Goal: Entertainment & Leisure: Consume media (video, audio)

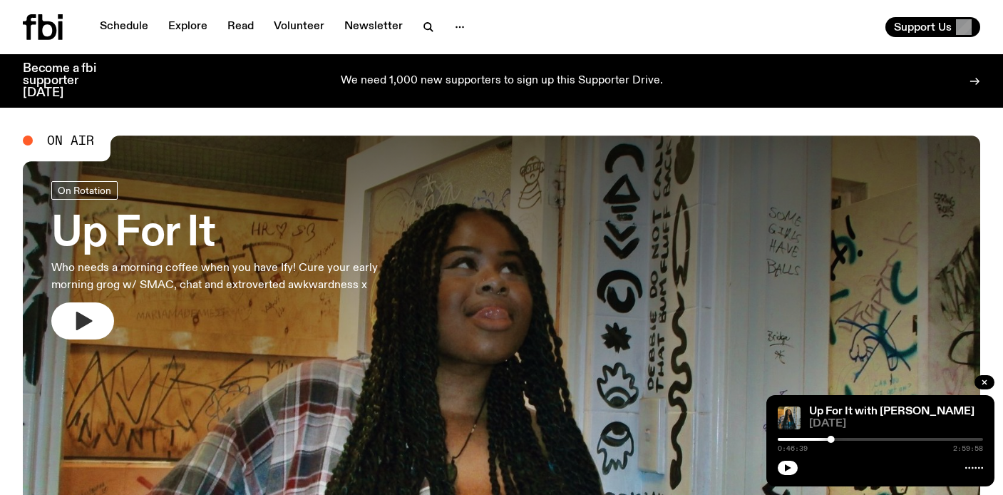
click at [62, 317] on button "button" at bounding box center [82, 320] width 63 height 37
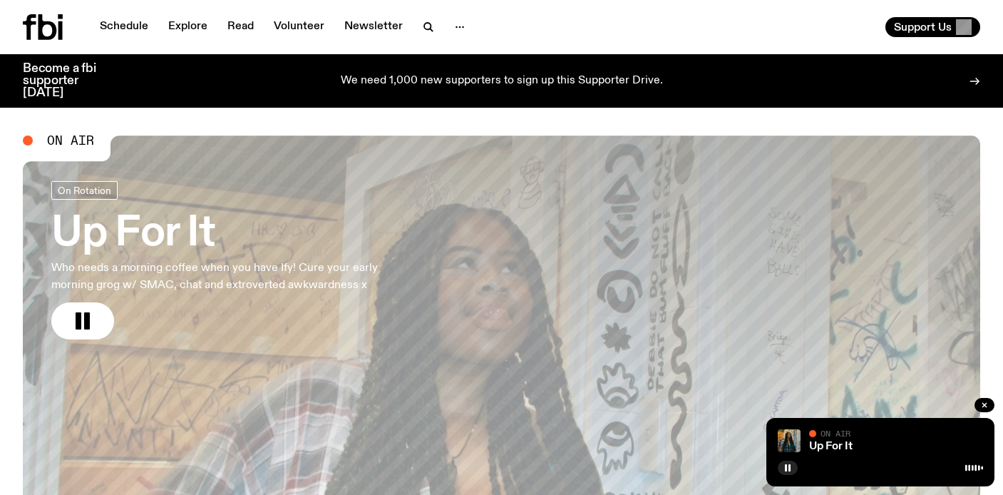
click at [425, 41] on div "Schedule Explore Read Volunteer Newsletter Support Us" at bounding box center [501, 27] width 1003 height 54
click at [425, 32] on icon "button" at bounding box center [428, 27] width 17 height 17
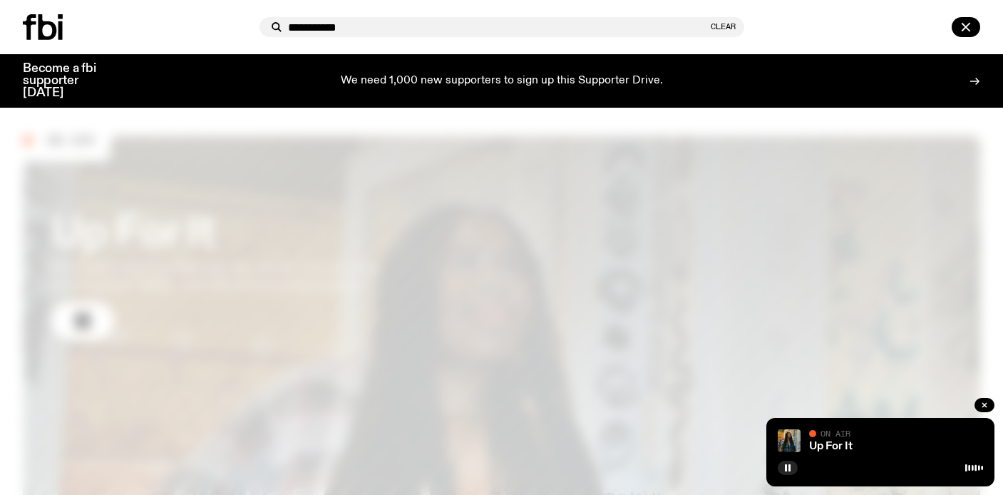
type input "**********"
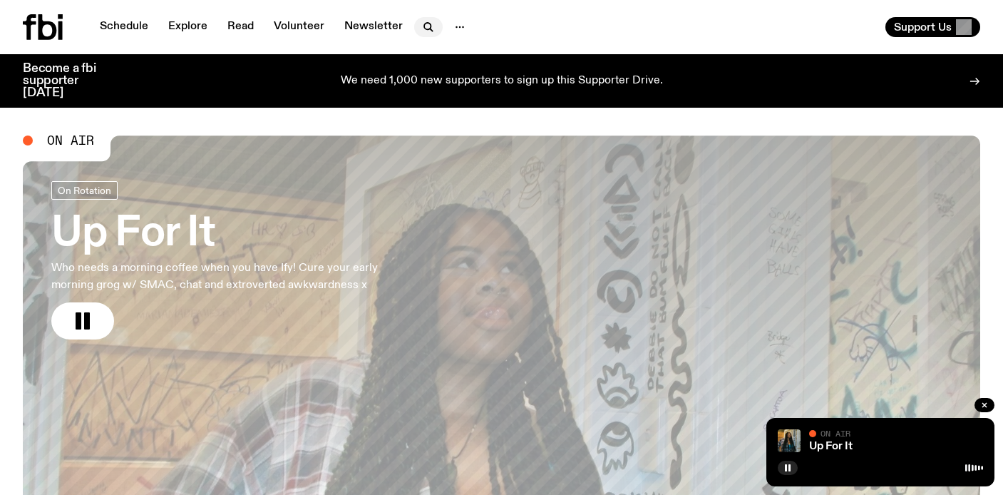
click at [426, 24] on icon "button" at bounding box center [427, 26] width 6 height 6
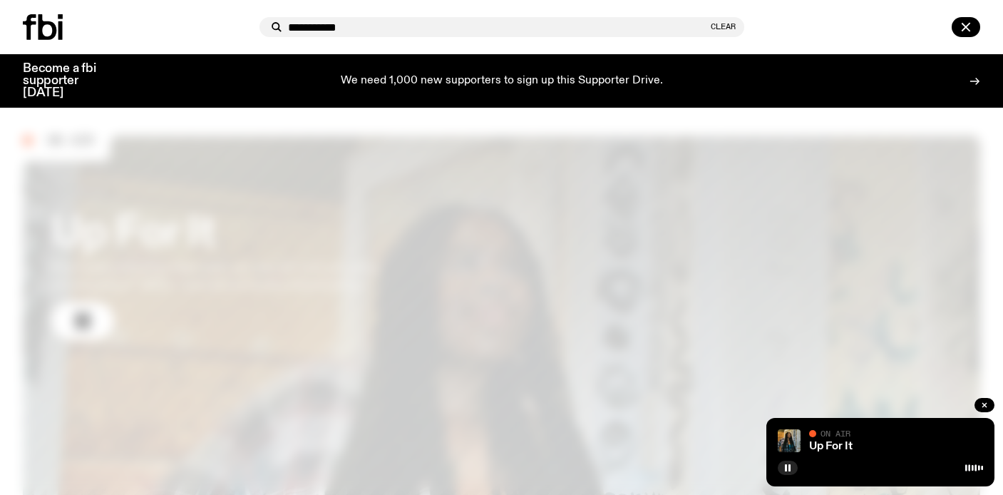
type input "**********"
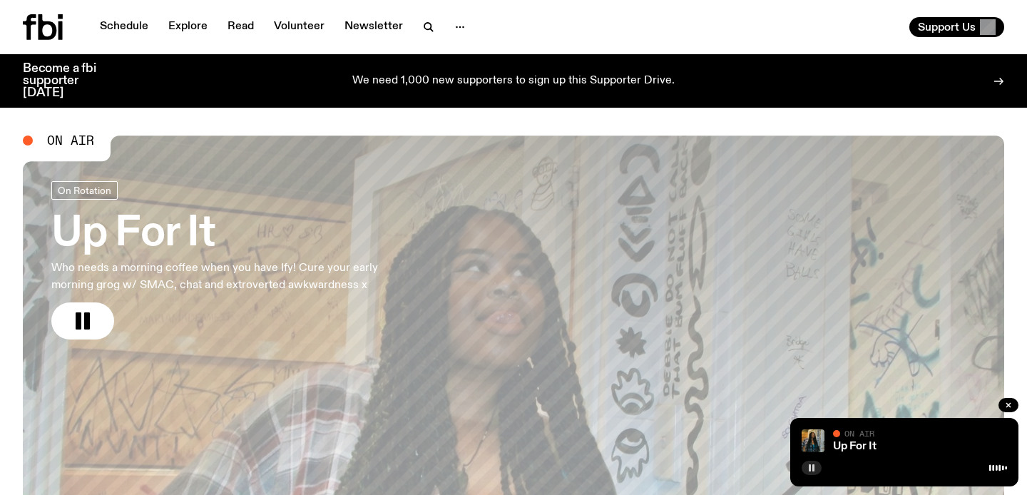
click at [814, 464] on icon "button" at bounding box center [811, 467] width 9 height 9
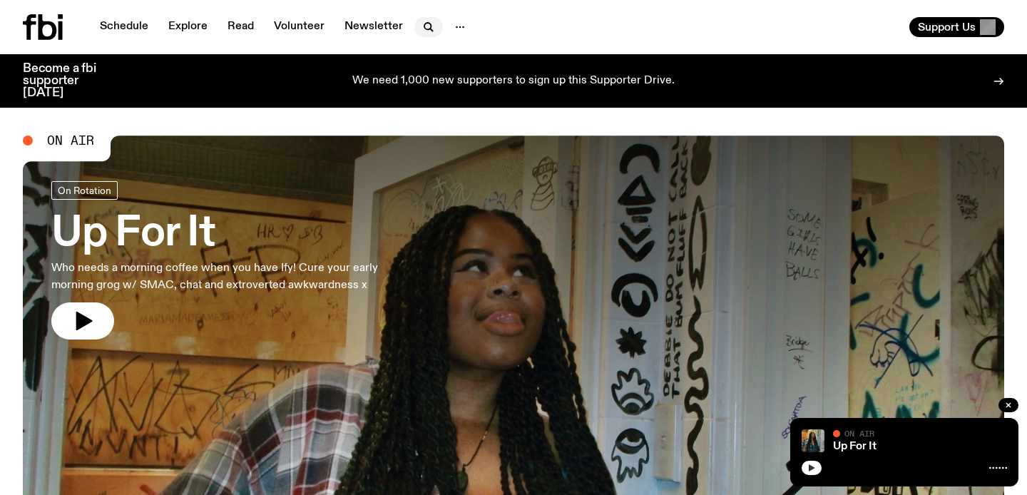
click at [423, 26] on icon "button" at bounding box center [428, 27] width 17 height 17
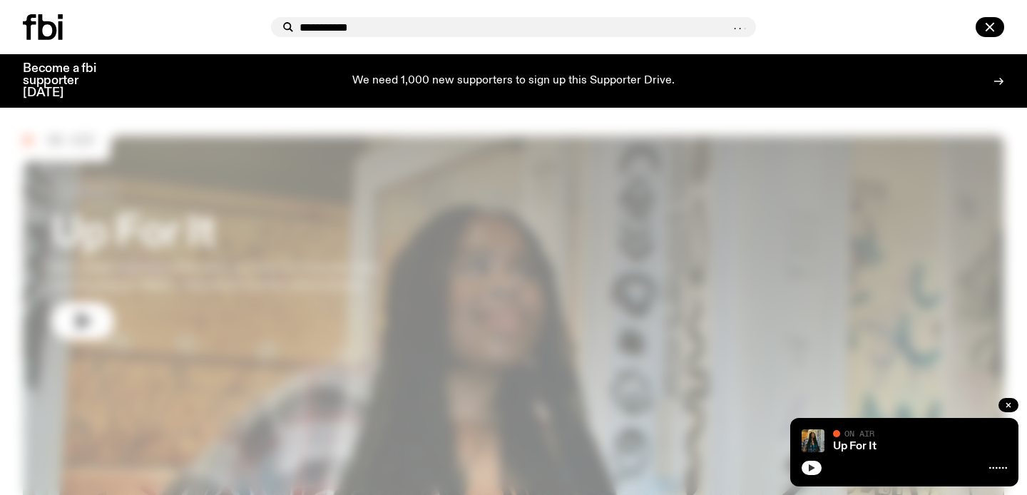
drag, startPoint x: 425, startPoint y: 28, endPoint x: 245, endPoint y: 28, distance: 180.4
click at [245, 28] on div "**********" at bounding box center [513, 27] width 1027 height 54
type input "**********"
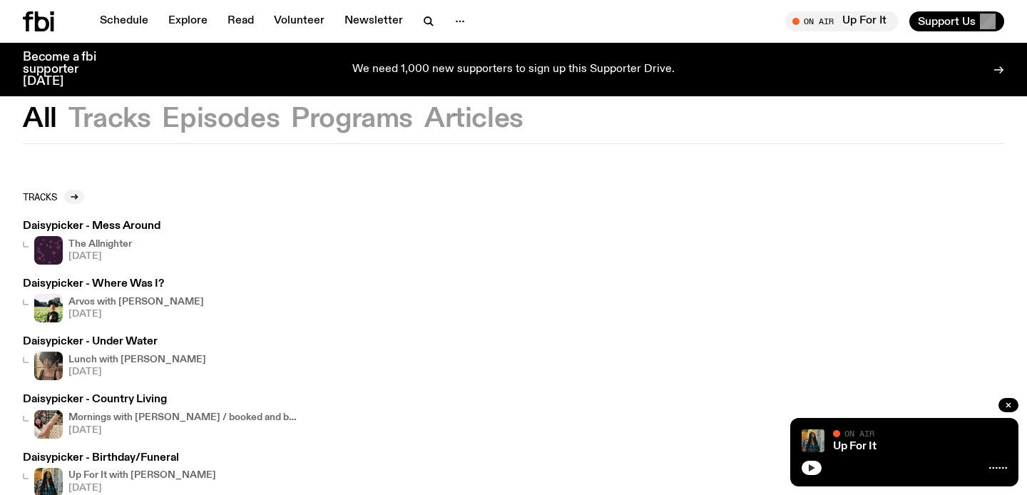
scroll to position [27, 0]
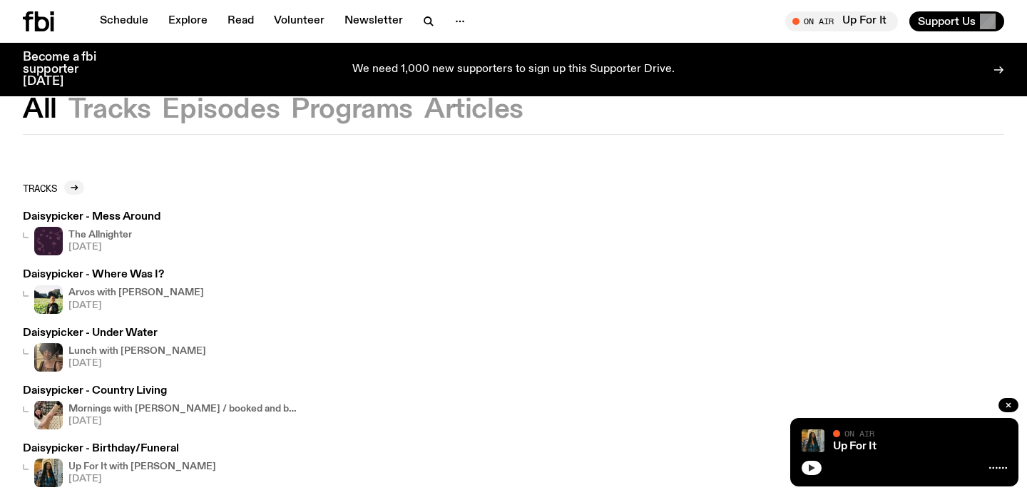
click at [129, 270] on h3 "Daisypicker - Where Was I?" at bounding box center [113, 274] width 181 height 11
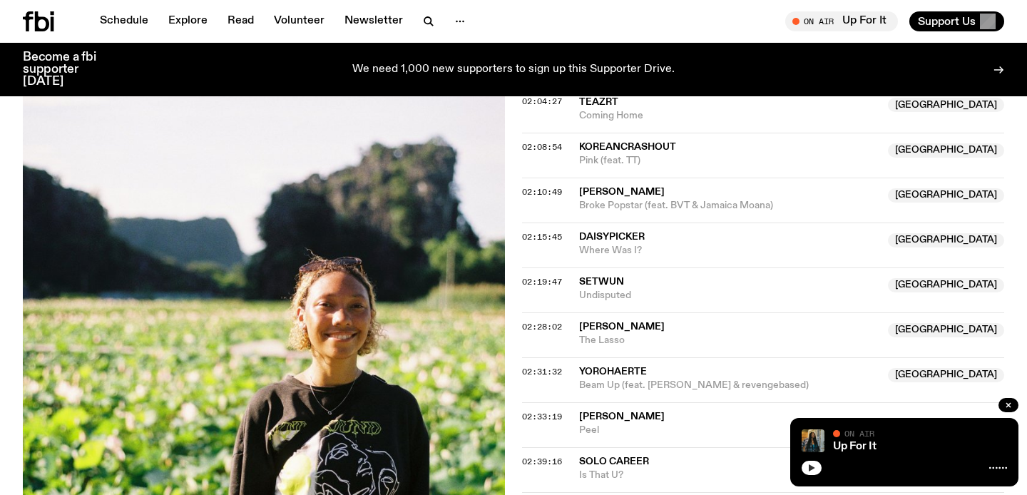
scroll to position [1823, 0]
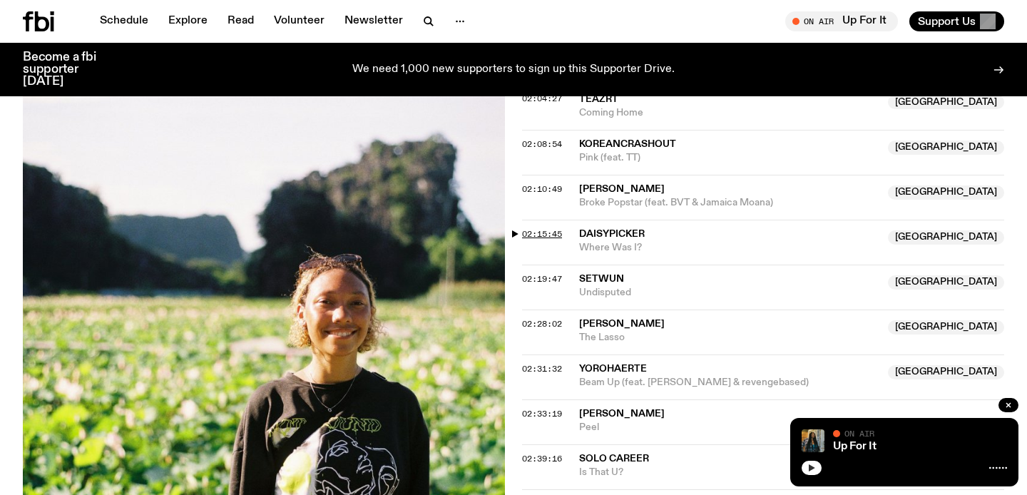
click at [523, 228] on span "02:15:45" at bounding box center [542, 233] width 40 height 11
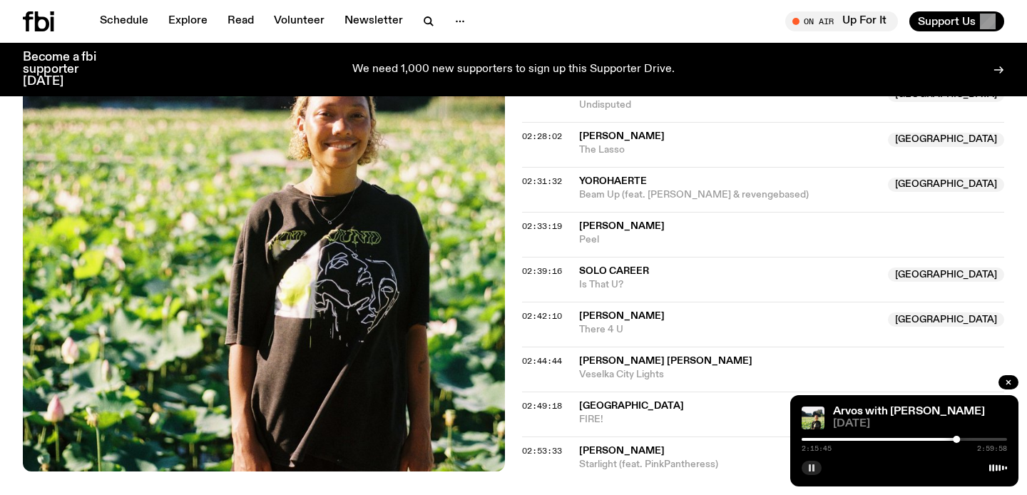
scroll to position [2013, 0]
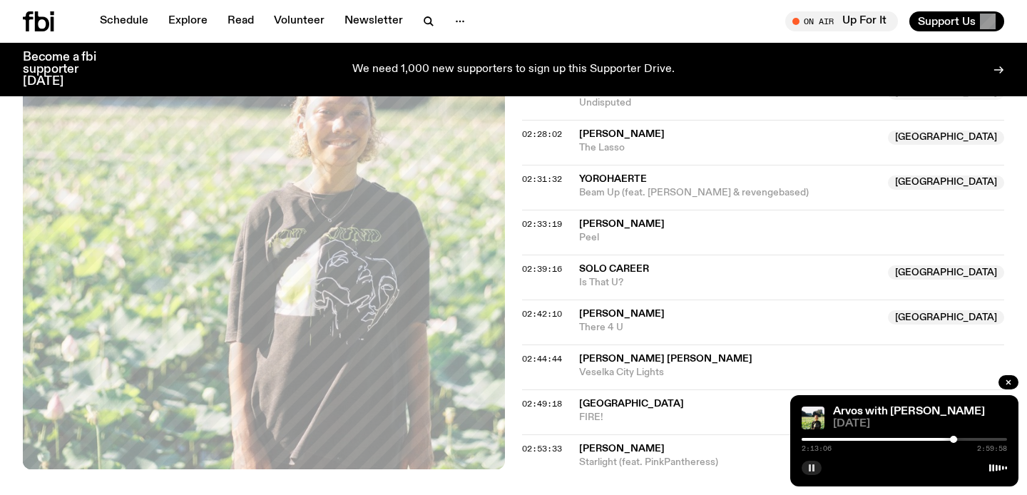
click at [844, 440] on div at bounding box center [953, 439] width 7 height 7
click at [844, 438] on div at bounding box center [953, 439] width 7 height 7
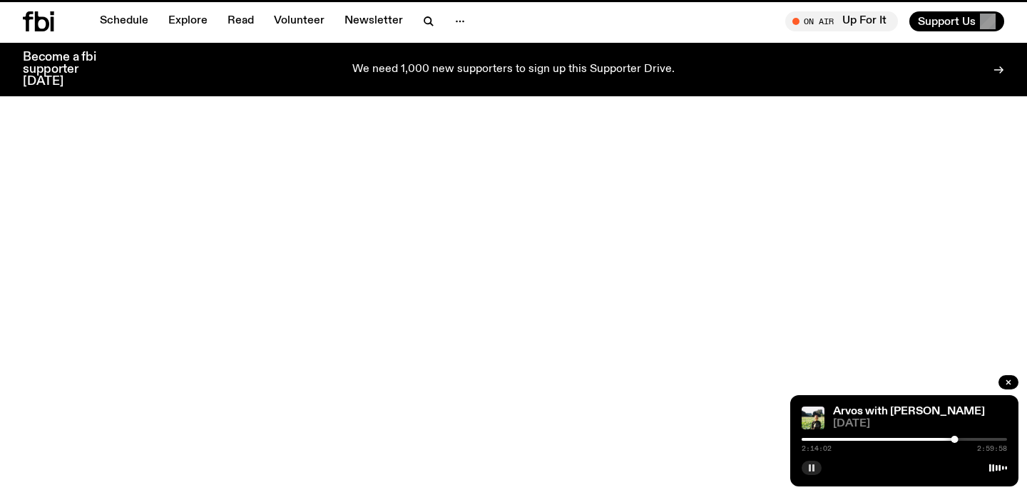
scroll to position [27, 0]
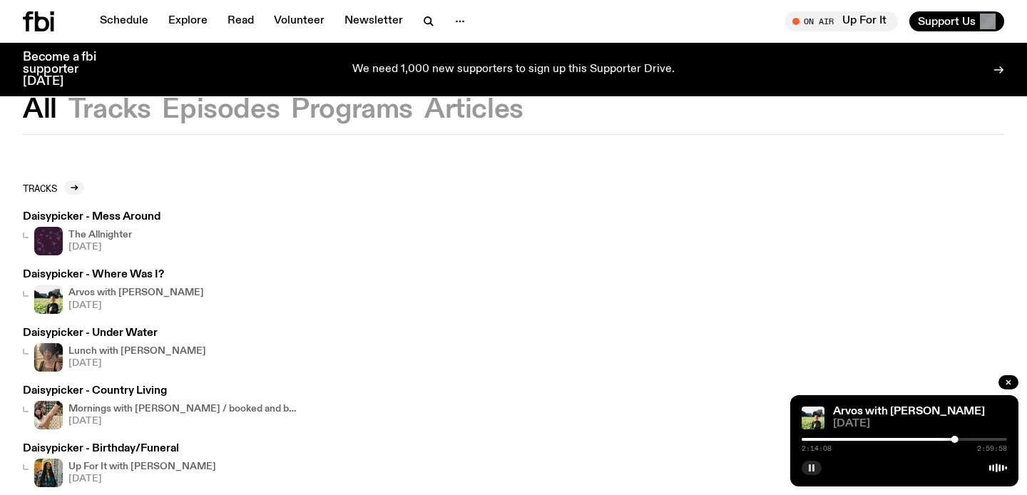
click at [810, 463] on icon "button" at bounding box center [811, 467] width 9 height 9
click at [844, 440] on div at bounding box center [955, 439] width 7 height 7
click at [844, 440] on div at bounding box center [953, 439] width 7 height 7
click at [844, 440] on div at bounding box center [954, 439] width 7 height 7
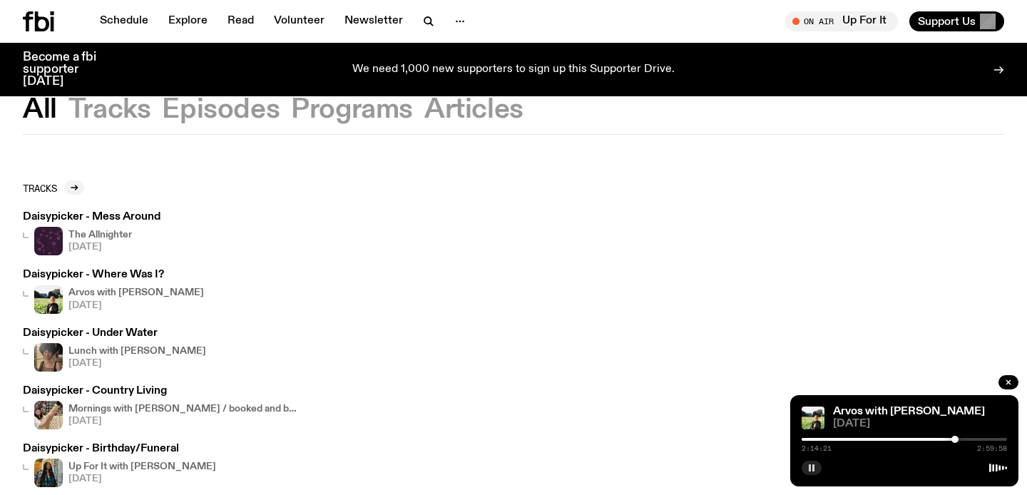
click at [844, 440] on div at bounding box center [954, 439] width 7 height 7
click at [844, 440] on div at bounding box center [958, 439] width 7 height 7
click at [844, 439] on div at bounding box center [960, 439] width 7 height 7
click at [844, 438] on div at bounding box center [961, 439] width 7 height 7
click at [844, 438] on div at bounding box center [960, 439] width 7 height 7
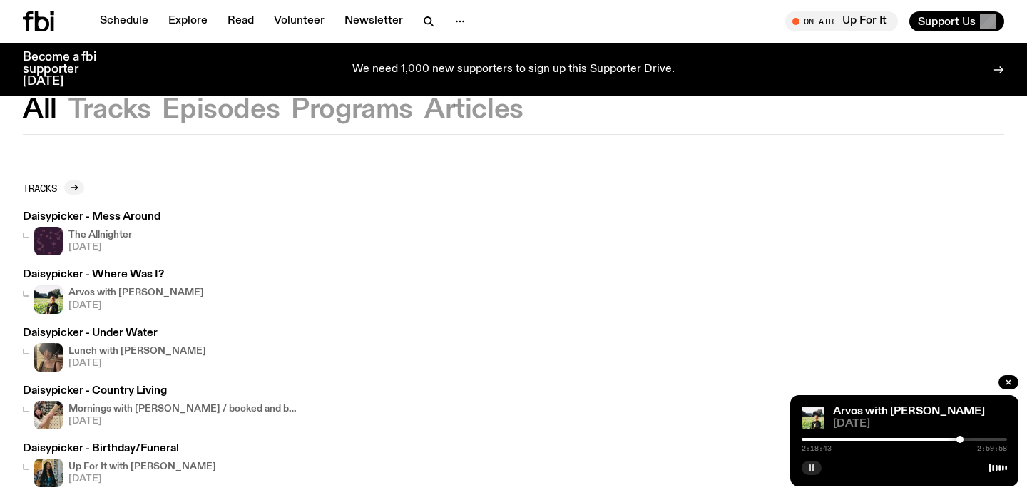
click at [844, 438] on div at bounding box center [959, 439] width 7 height 7
click at [844, 438] on div at bounding box center [961, 439] width 7 height 7
click at [844, 438] on div at bounding box center [963, 439] width 7 height 7
click at [844, 438] on div at bounding box center [965, 439] width 7 height 7
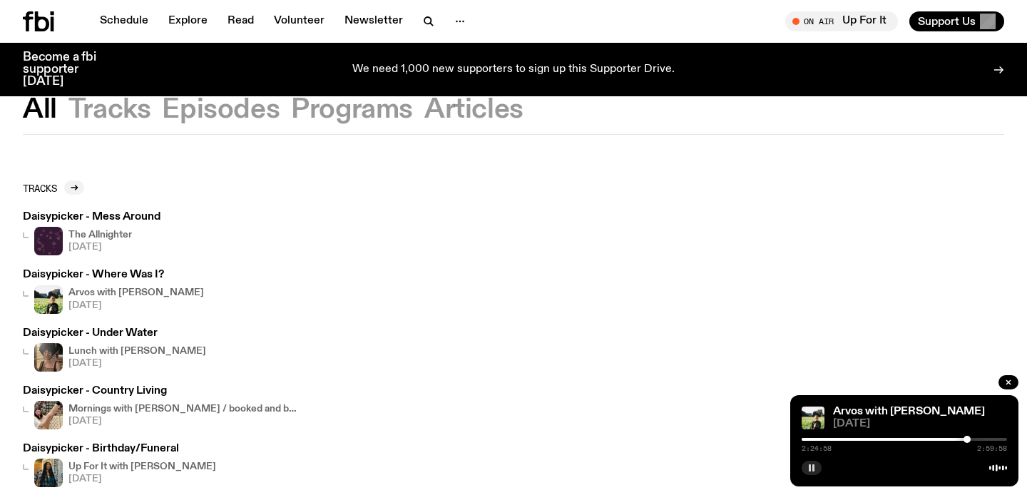
click at [844, 441] on div at bounding box center [966, 439] width 7 height 7
click at [844, 441] on div at bounding box center [965, 439] width 7 height 7
click at [844, 441] on div at bounding box center [963, 439] width 7 height 7
click at [844, 441] on div at bounding box center [964, 439] width 7 height 7
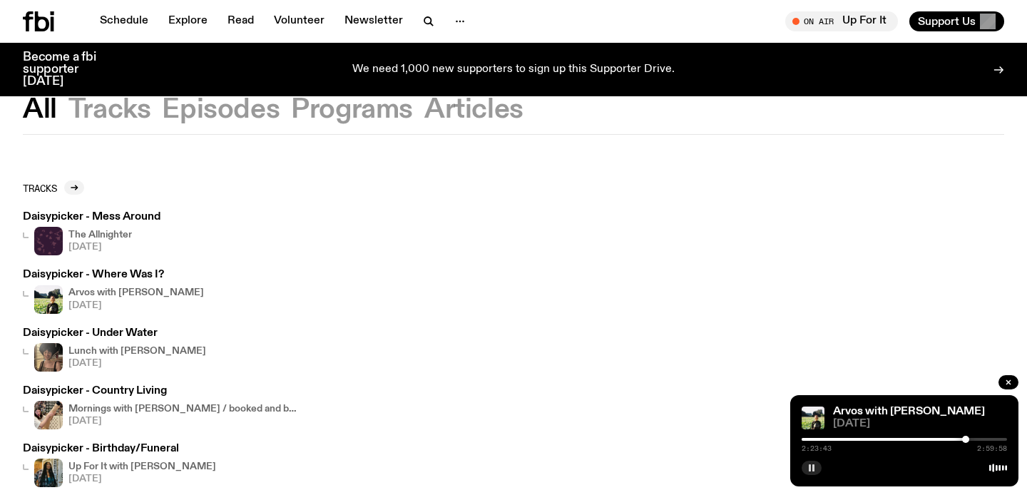
click at [844, 441] on div at bounding box center [965, 439] width 7 height 7
click at [844, 440] on div at bounding box center [966, 439] width 7 height 7
click at [844, 438] on div at bounding box center [968, 439] width 7 height 7
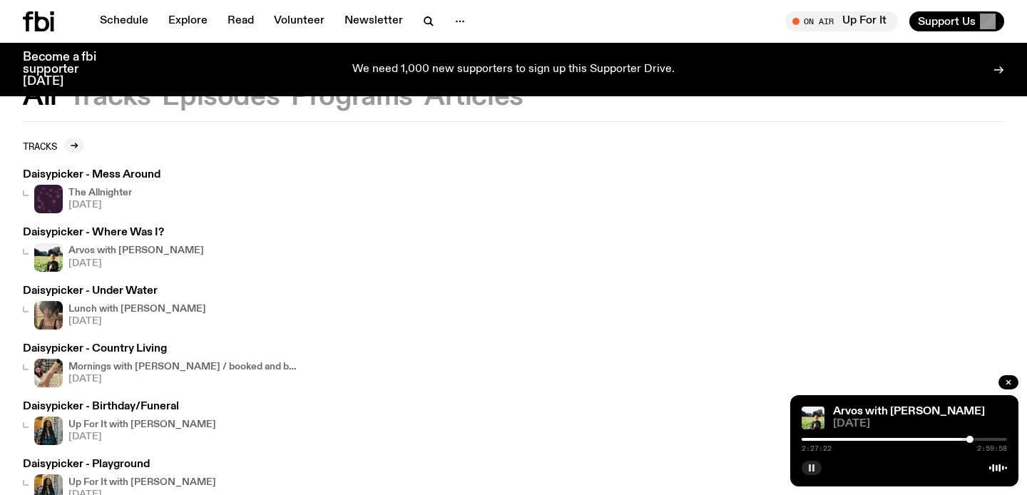
scroll to position [116, 0]
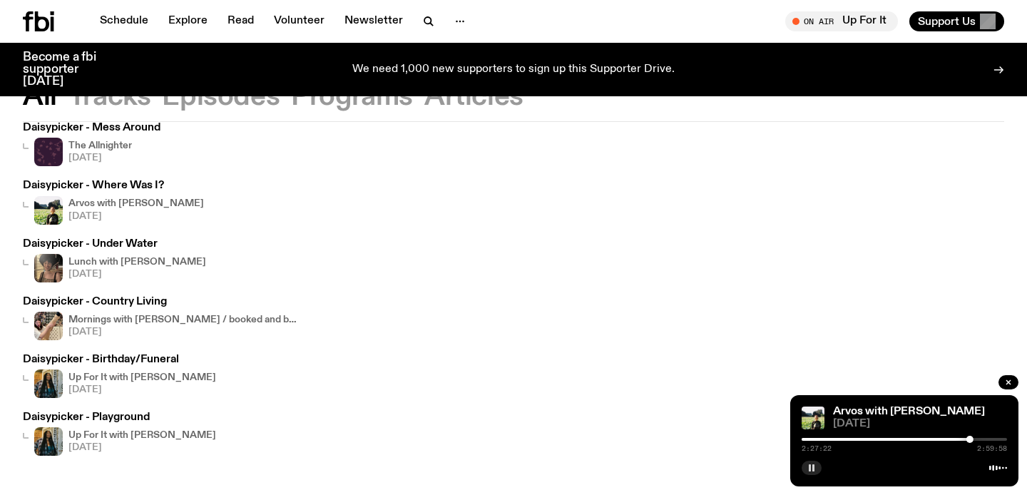
click at [62, 143] on img at bounding box center [48, 152] width 29 height 29
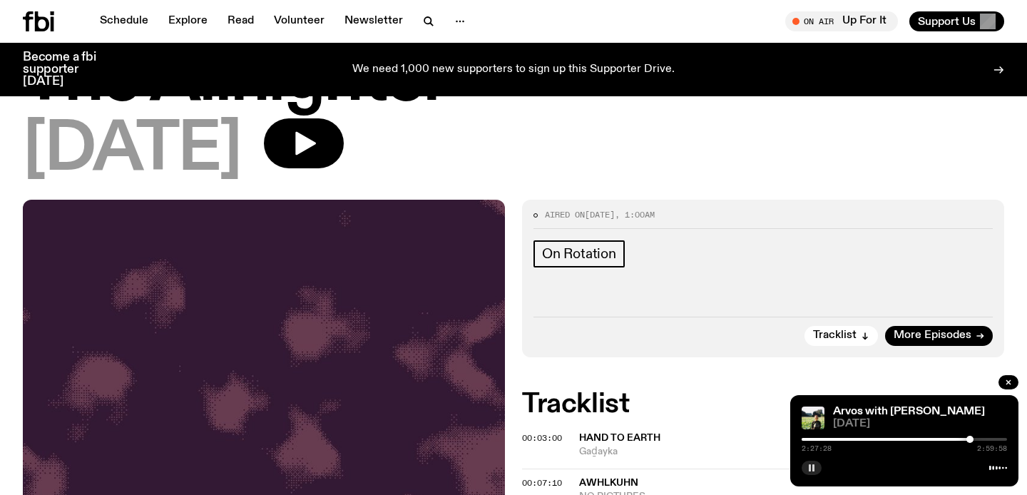
scroll to position [535, 0]
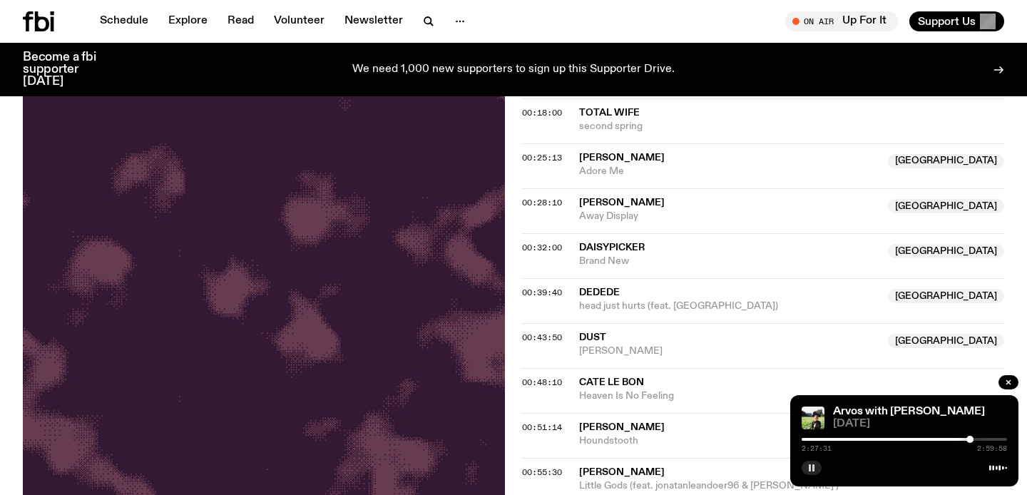
click at [536, 246] on span "00:32:00" at bounding box center [542, 247] width 40 height 11
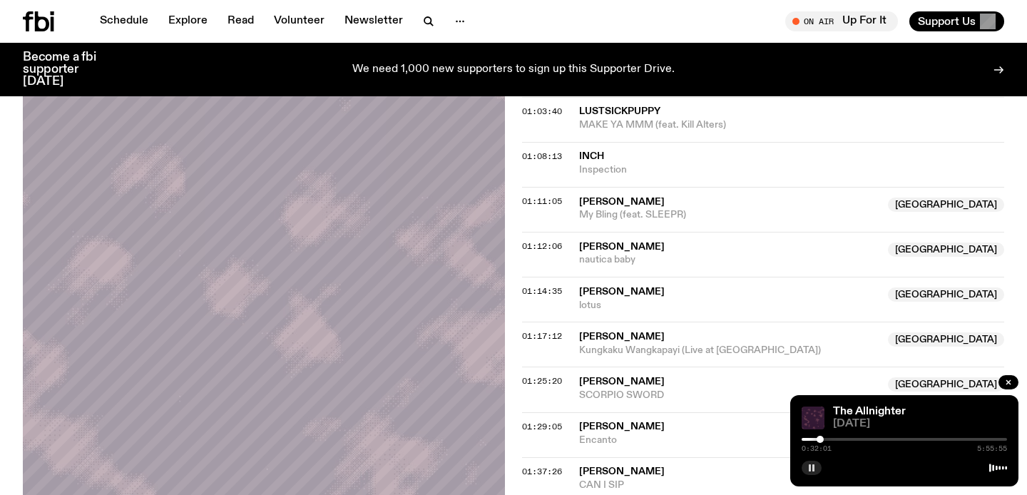
scroll to position [889, 0]
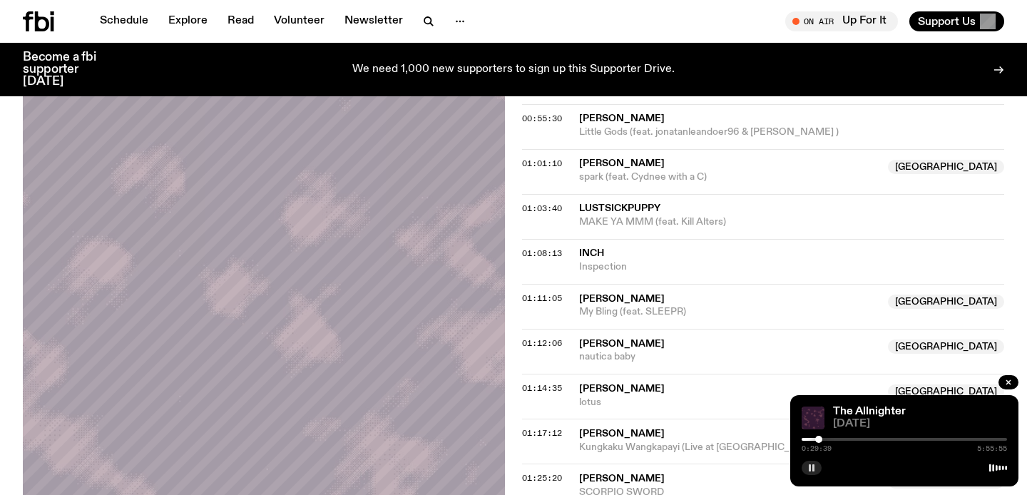
click at [818, 439] on div at bounding box center [818, 439] width 7 height 7
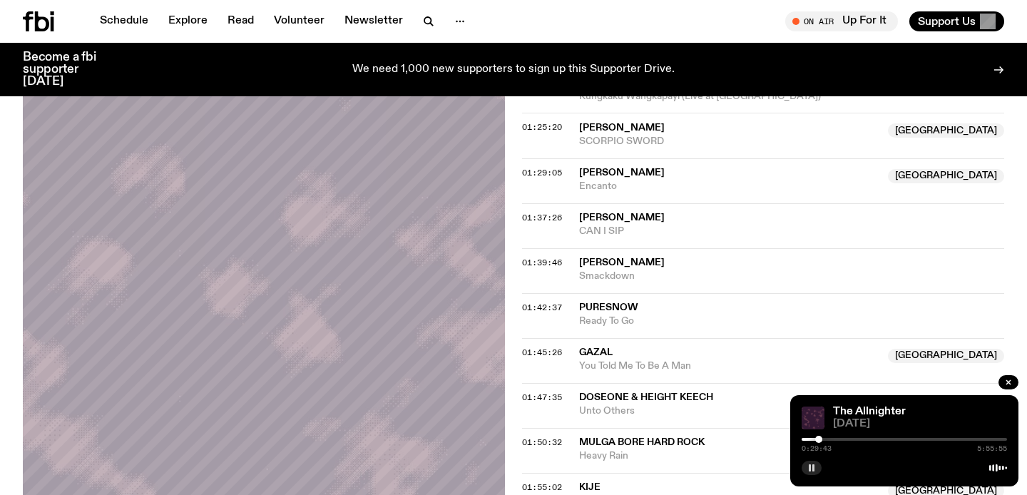
scroll to position [1223, 0]
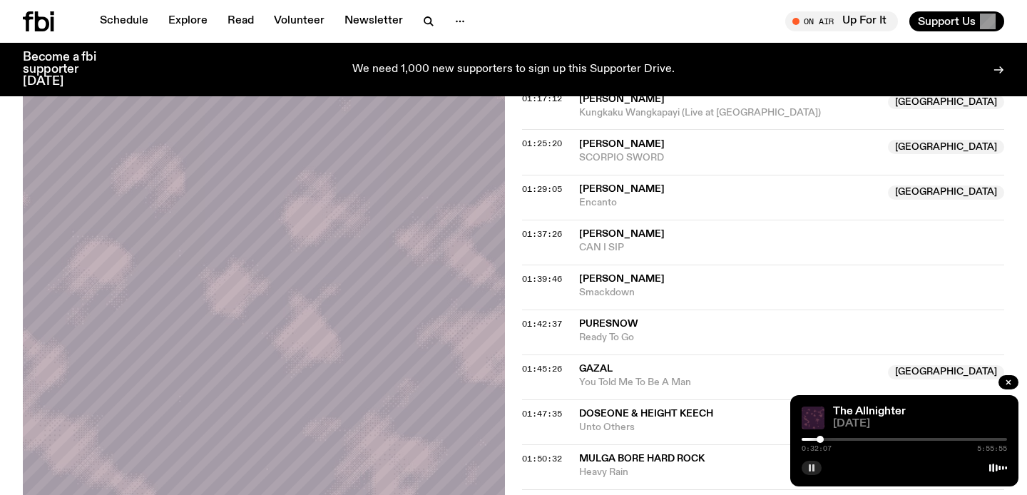
click at [820, 440] on div at bounding box center [819, 439] width 7 height 7
click at [821, 439] on div at bounding box center [821, 439] width 7 height 7
click at [825, 439] on div at bounding box center [903, 439] width 205 height 3
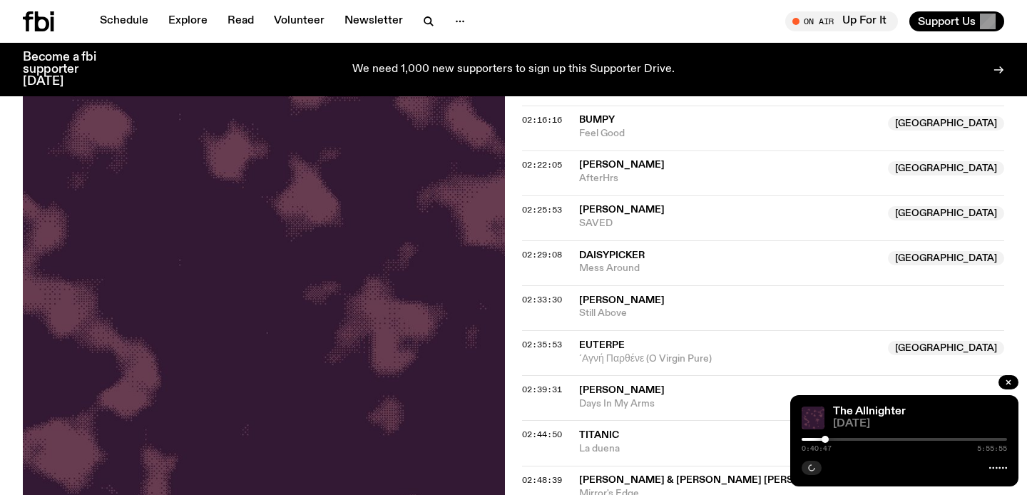
scroll to position [1910, 0]
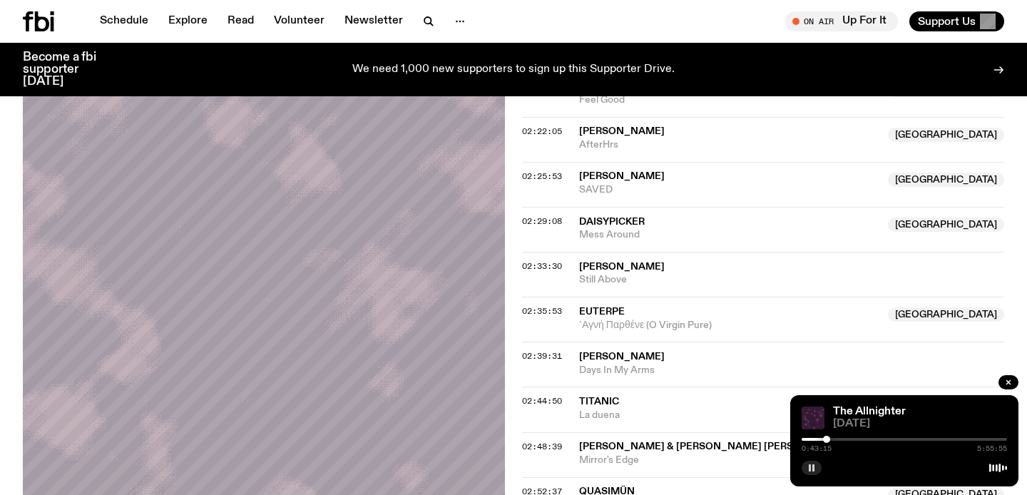
click at [826, 440] on div at bounding box center [826, 439] width 7 height 7
click at [828, 440] on div at bounding box center [827, 439] width 7 height 7
click at [828, 440] on div at bounding box center [828, 439] width 7 height 7
click at [830, 440] on div at bounding box center [829, 439] width 7 height 7
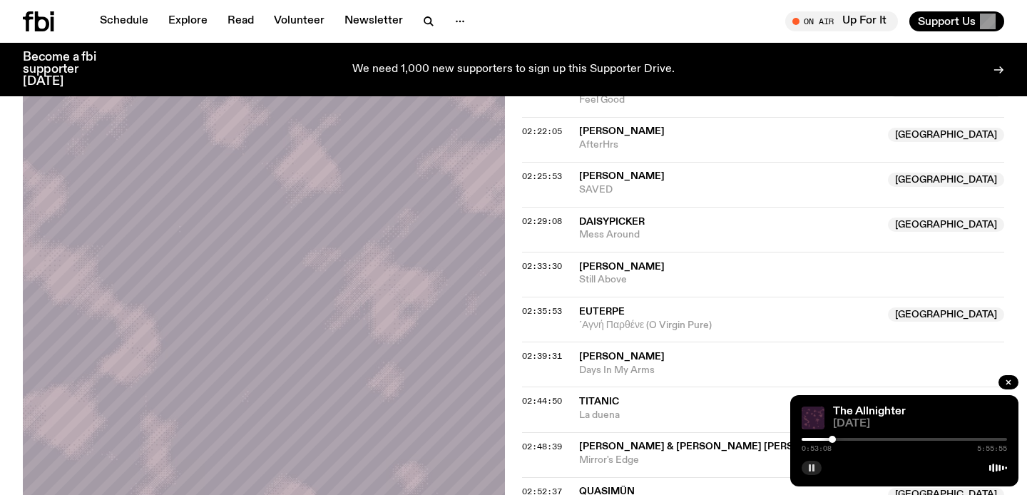
click at [832, 438] on div at bounding box center [831, 439] width 7 height 7
click at [525, 216] on span "02:29:08" at bounding box center [542, 220] width 40 height 11
click at [844, 439] on div at bounding box center [886, 439] width 7 height 7
click at [844, 439] on div at bounding box center [883, 439] width 7 height 7
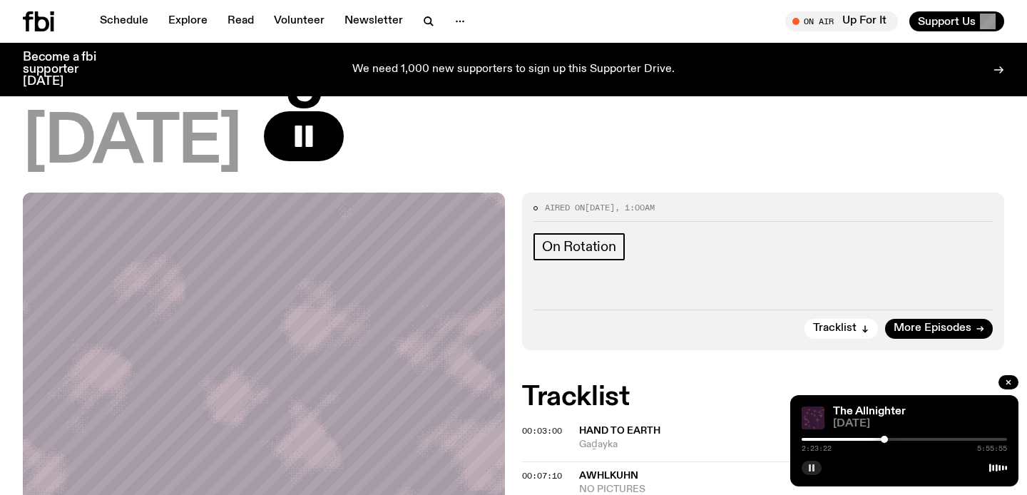
scroll to position [0, 0]
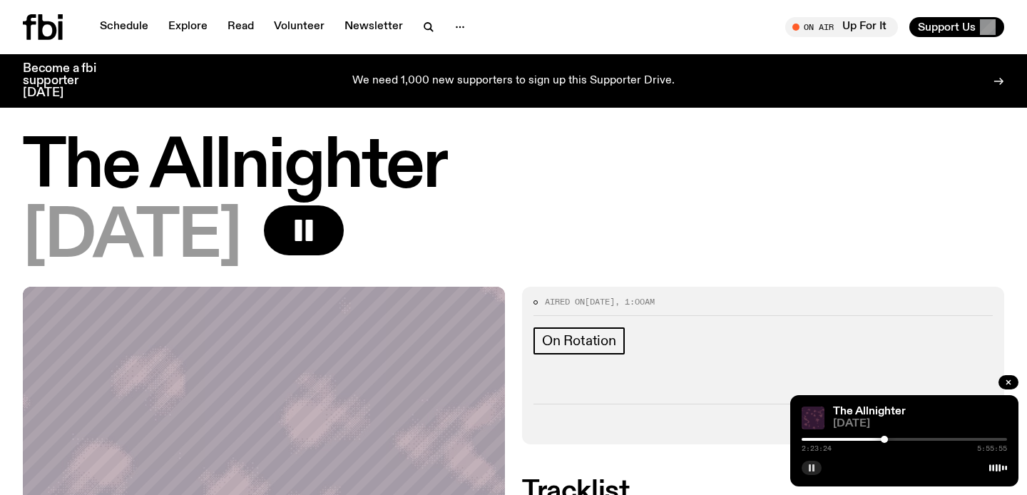
click at [808, 468] on rect "button" at bounding box center [809, 467] width 2 height 7
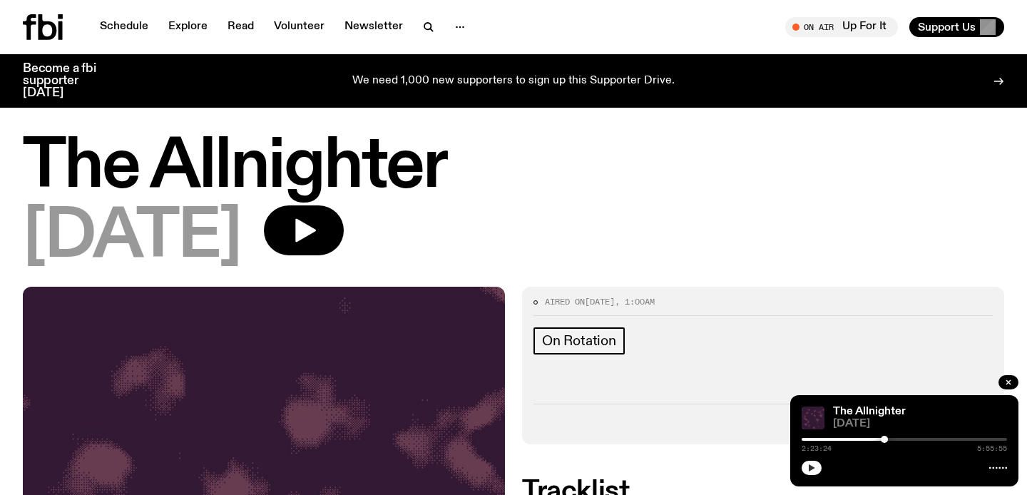
click at [178, 154] on h1 "The Allnighter" at bounding box center [513, 167] width 981 height 64
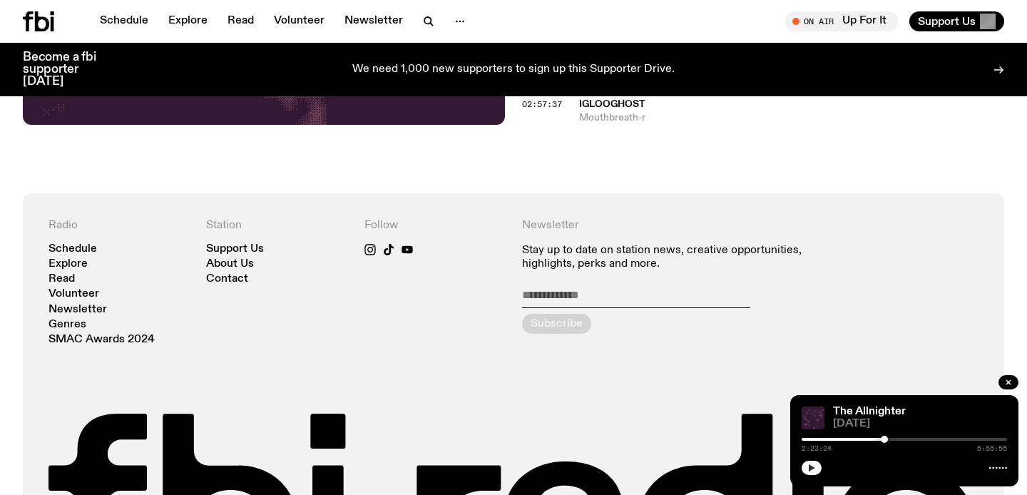
scroll to position [2361, 0]
